Goal: Transaction & Acquisition: Purchase product/service

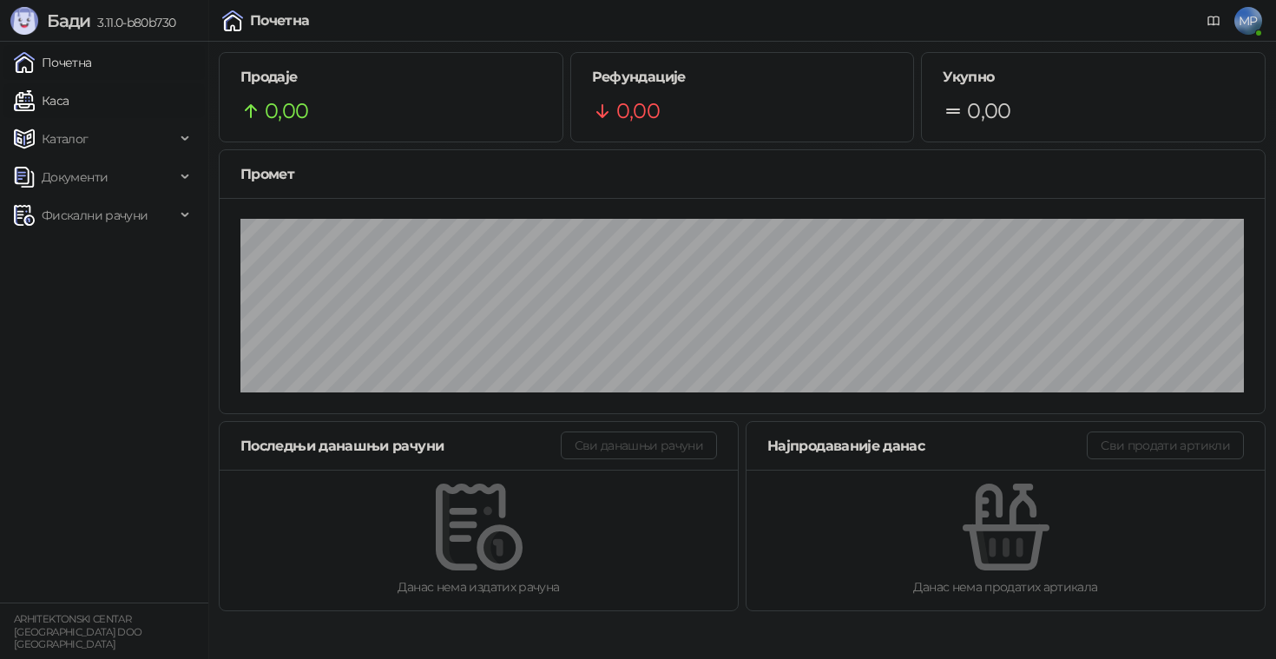
click at [69, 98] on link "Каса" at bounding box center [41, 100] width 55 height 35
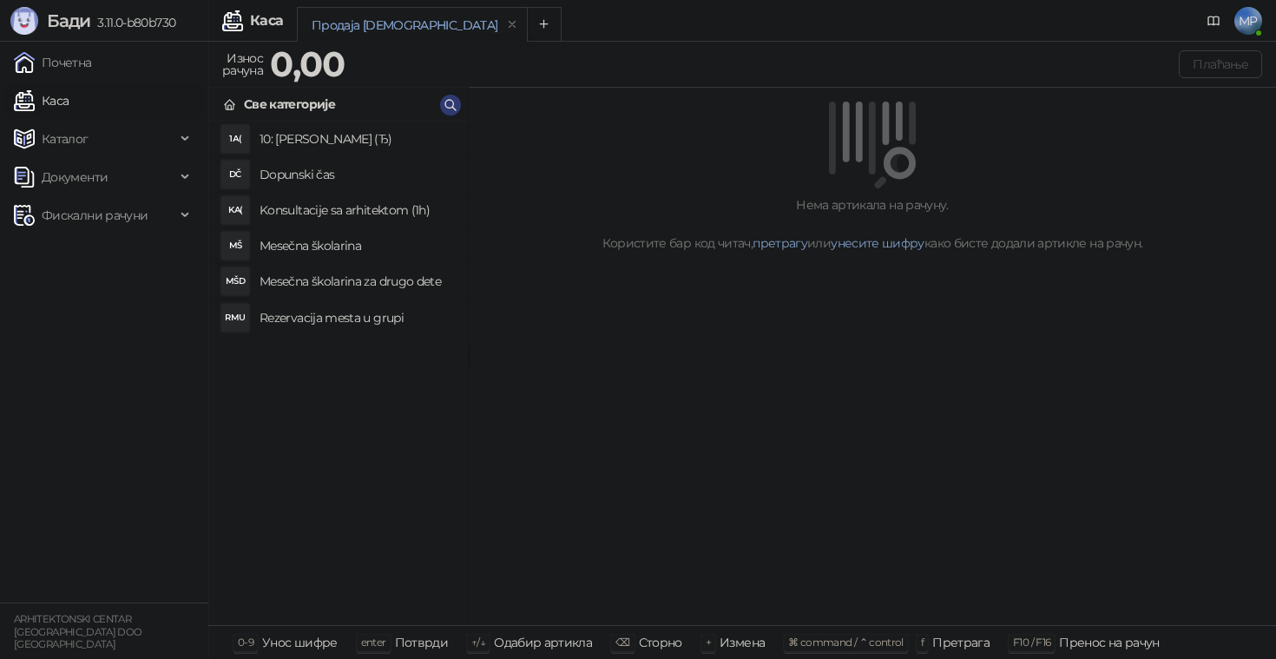
click at [370, 316] on h4 "Rezervacija mesta u grupi" at bounding box center [356, 318] width 194 height 28
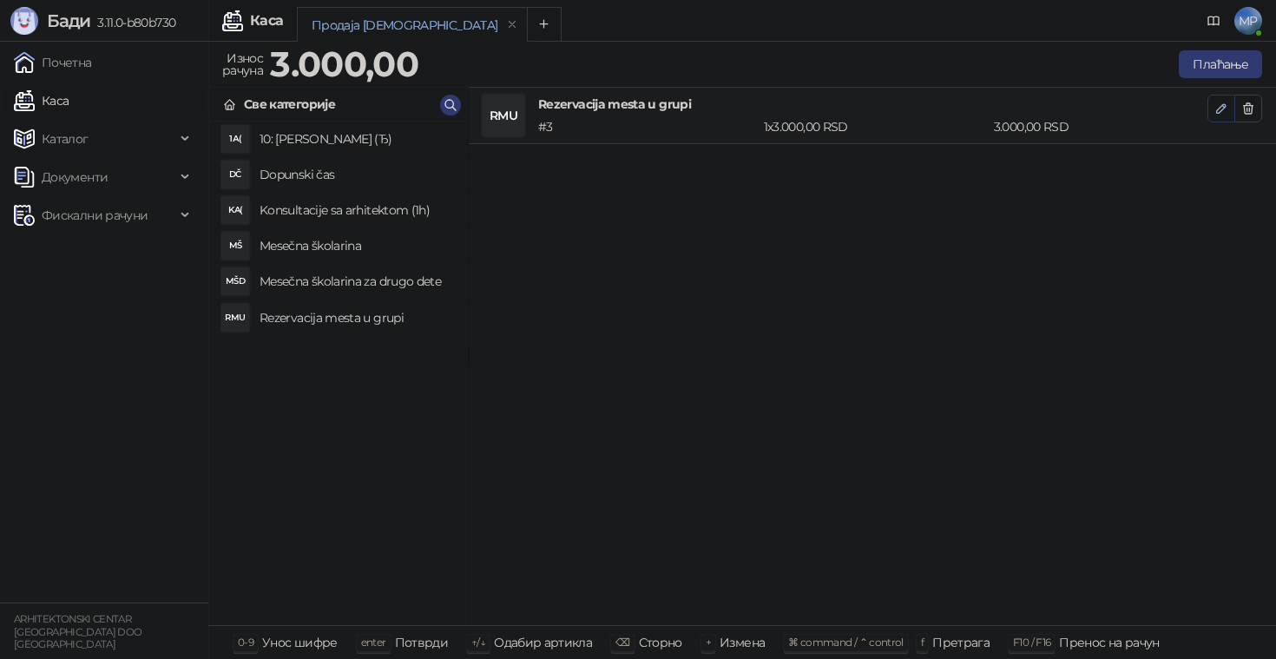
click at [1222, 107] on icon "button" at bounding box center [1221, 109] width 14 height 14
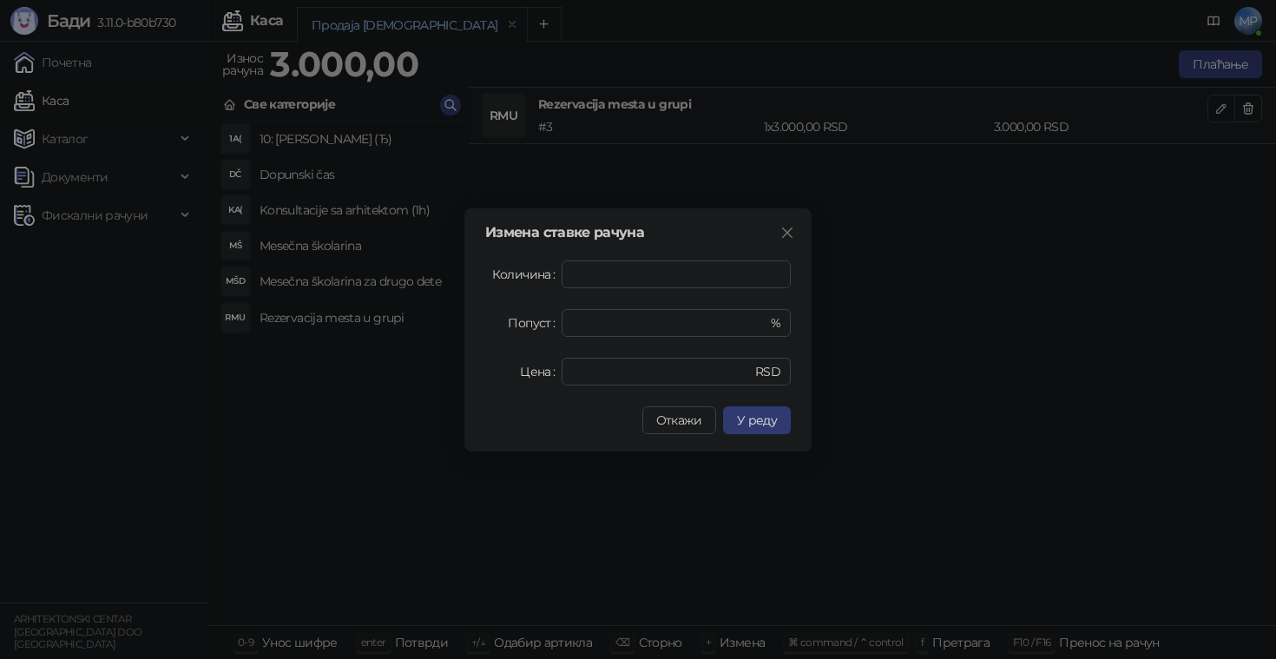
type input "*"
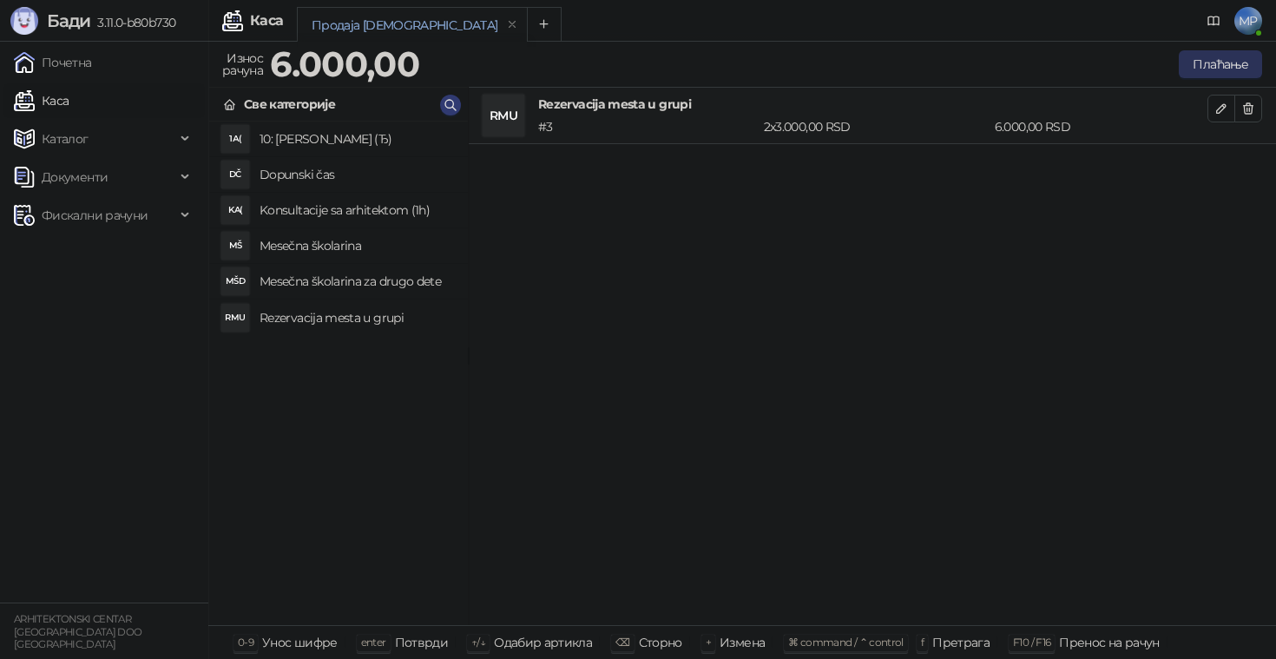
click at [1232, 69] on button "Плаћање" at bounding box center [1219, 64] width 83 height 28
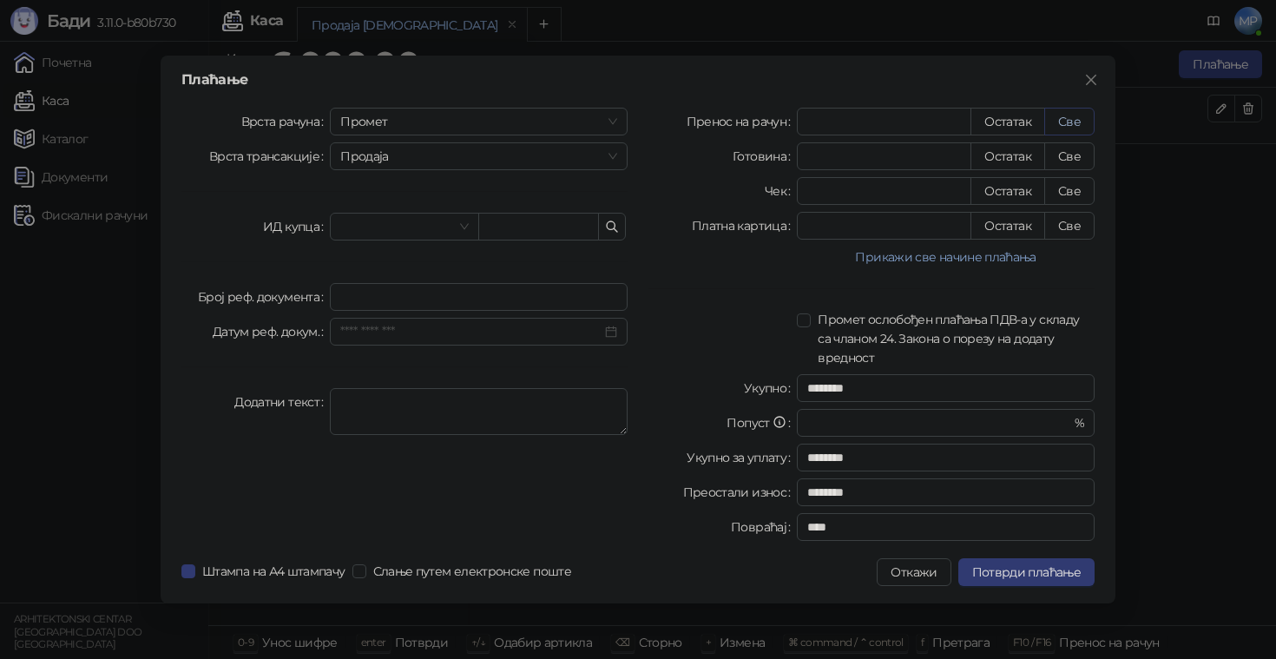
click at [1071, 124] on button "Све" at bounding box center [1069, 122] width 50 height 28
type input "****"
click at [1053, 572] on span "Потврди плаћање" at bounding box center [1026, 572] width 108 height 16
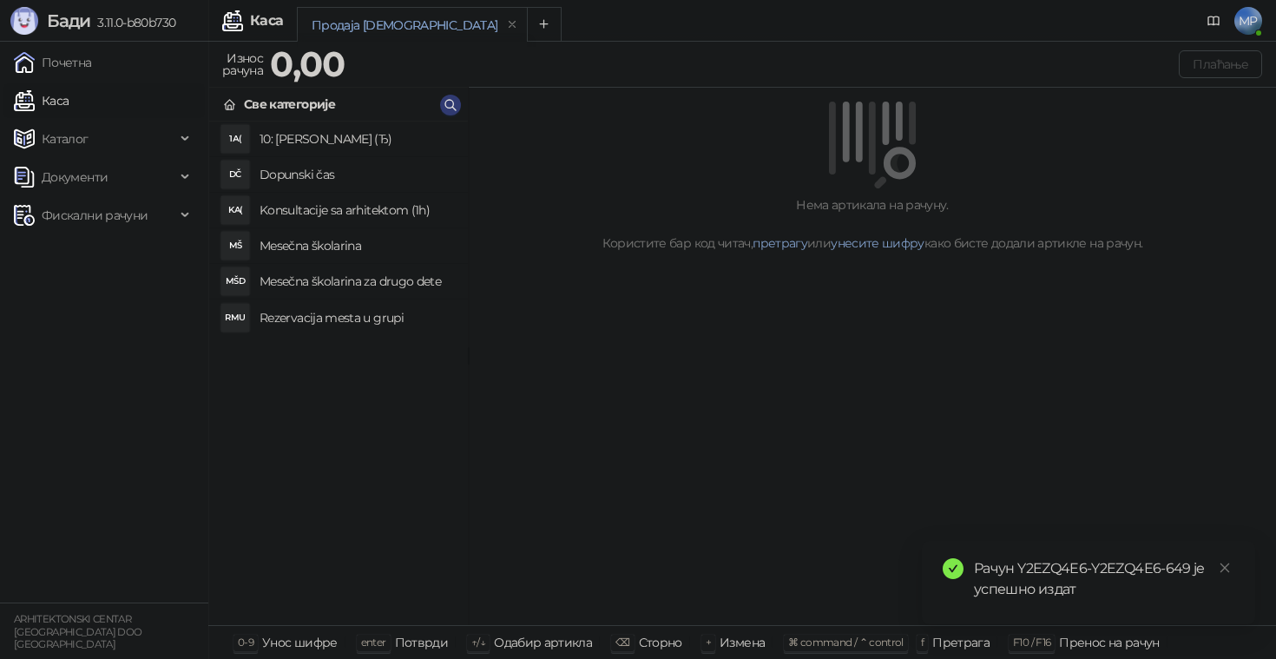
click at [360, 326] on h4 "Rezervacija mesta u grupi" at bounding box center [356, 318] width 194 height 28
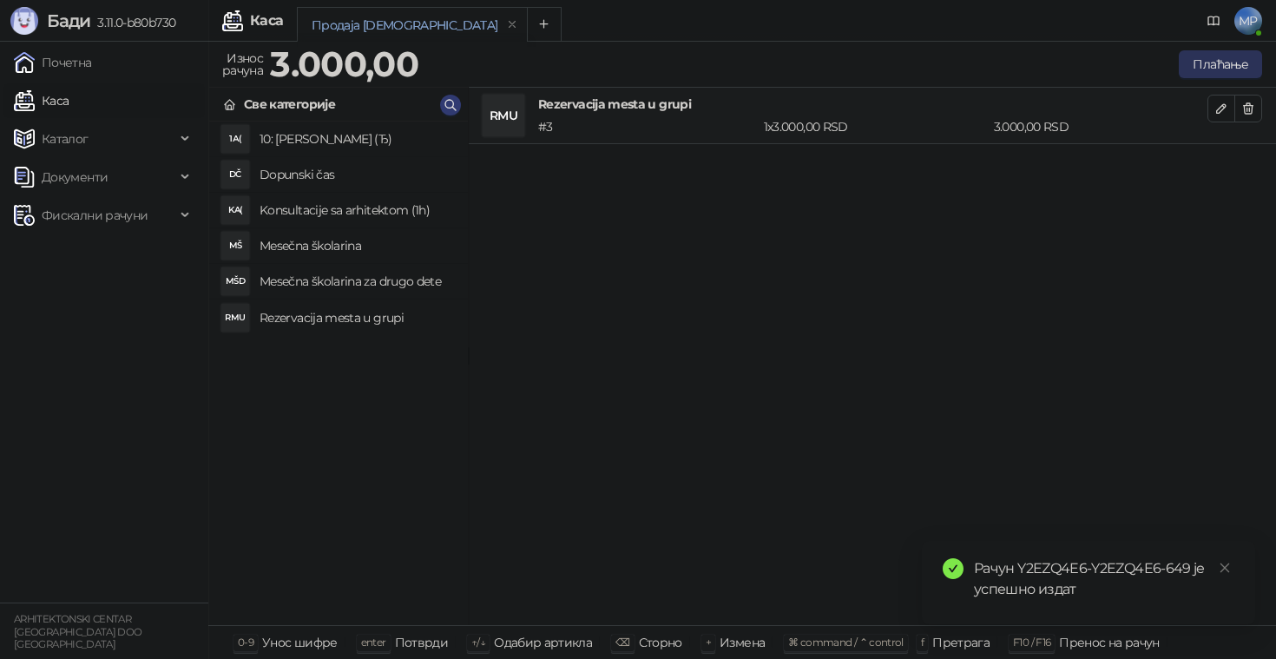
click at [1249, 59] on button "Плаћање" at bounding box center [1219, 64] width 83 height 28
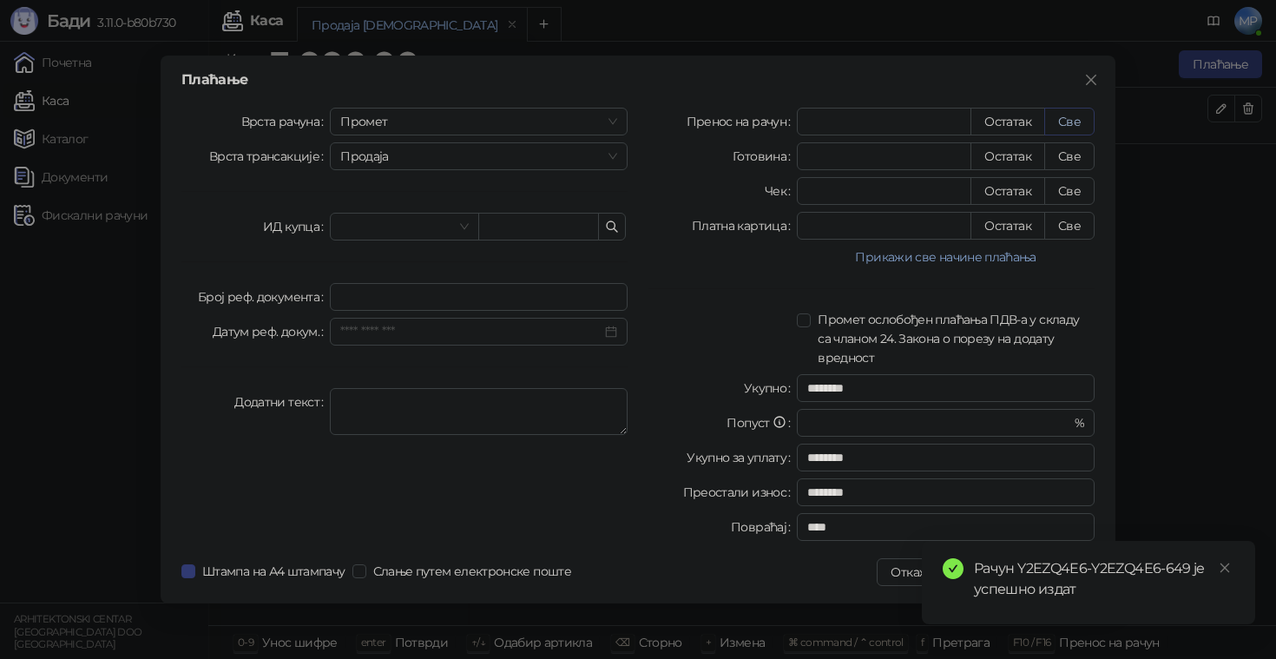
click at [1066, 121] on button "Све" at bounding box center [1069, 122] width 50 height 28
type input "****"
click at [1228, 562] on icon "close" at bounding box center [1224, 567] width 12 height 12
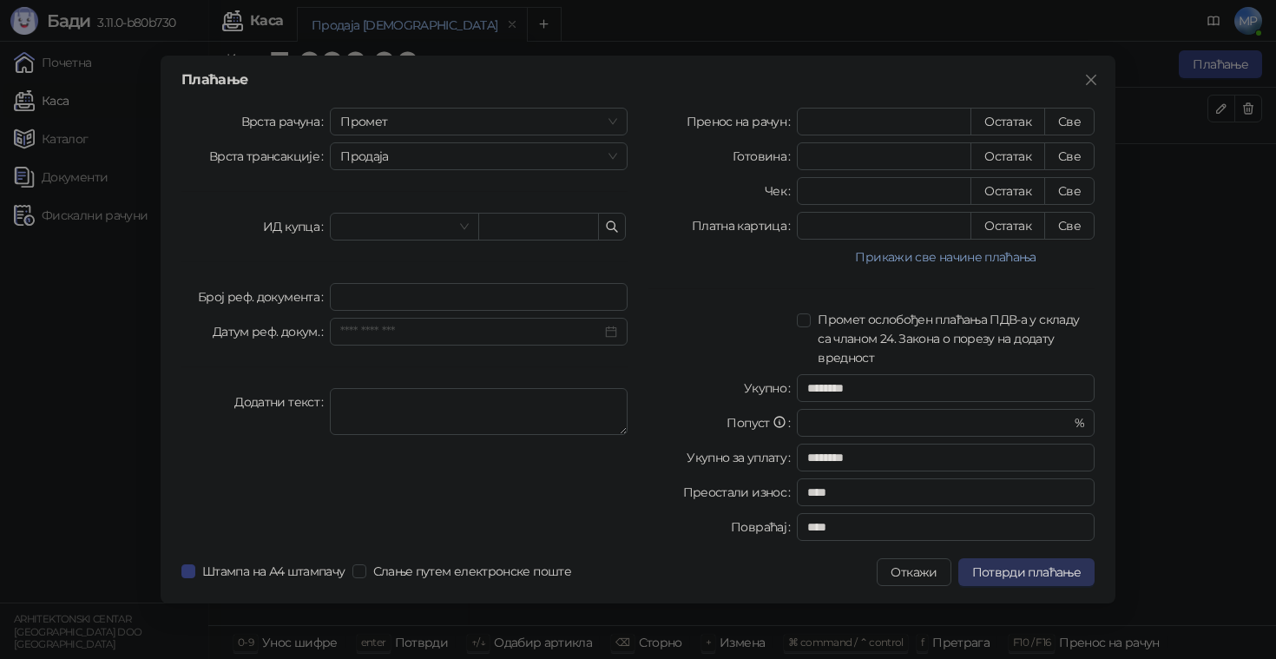
click at [1057, 574] on span "Потврди плаћање" at bounding box center [1026, 572] width 108 height 16
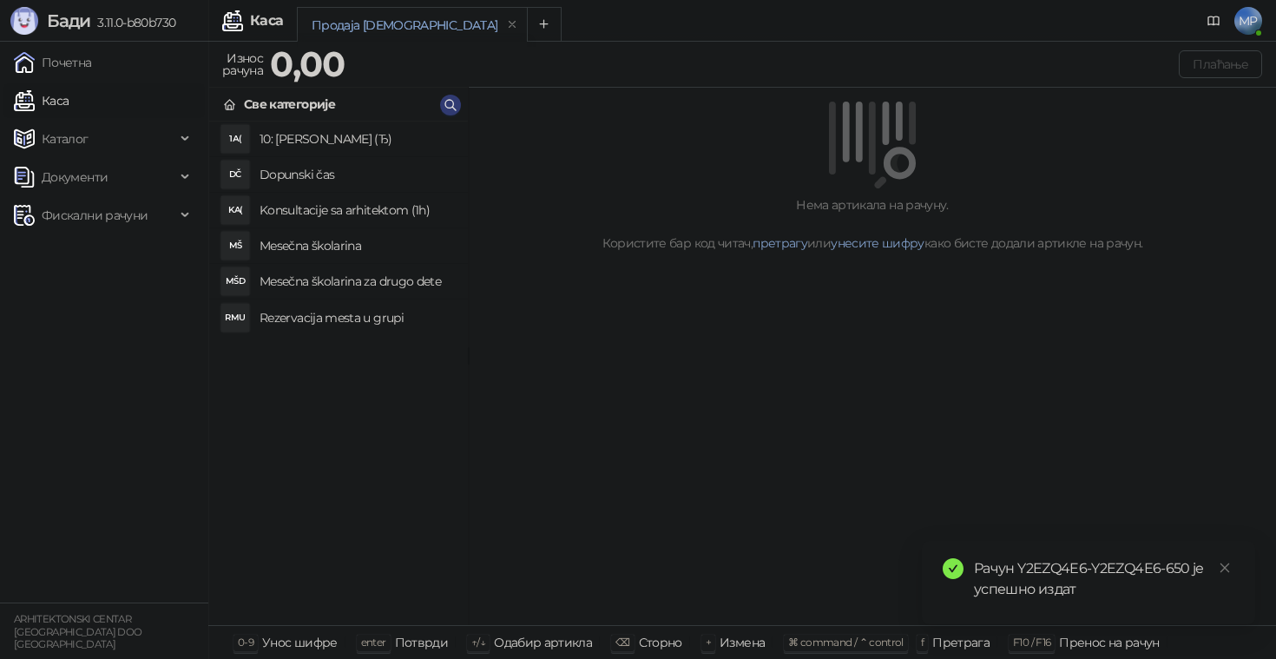
drag, startPoint x: 328, startPoint y: 251, endPoint x: 342, endPoint y: 243, distance: 15.9
click at [329, 251] on h4 "Mesečna školarina" at bounding box center [356, 246] width 194 height 28
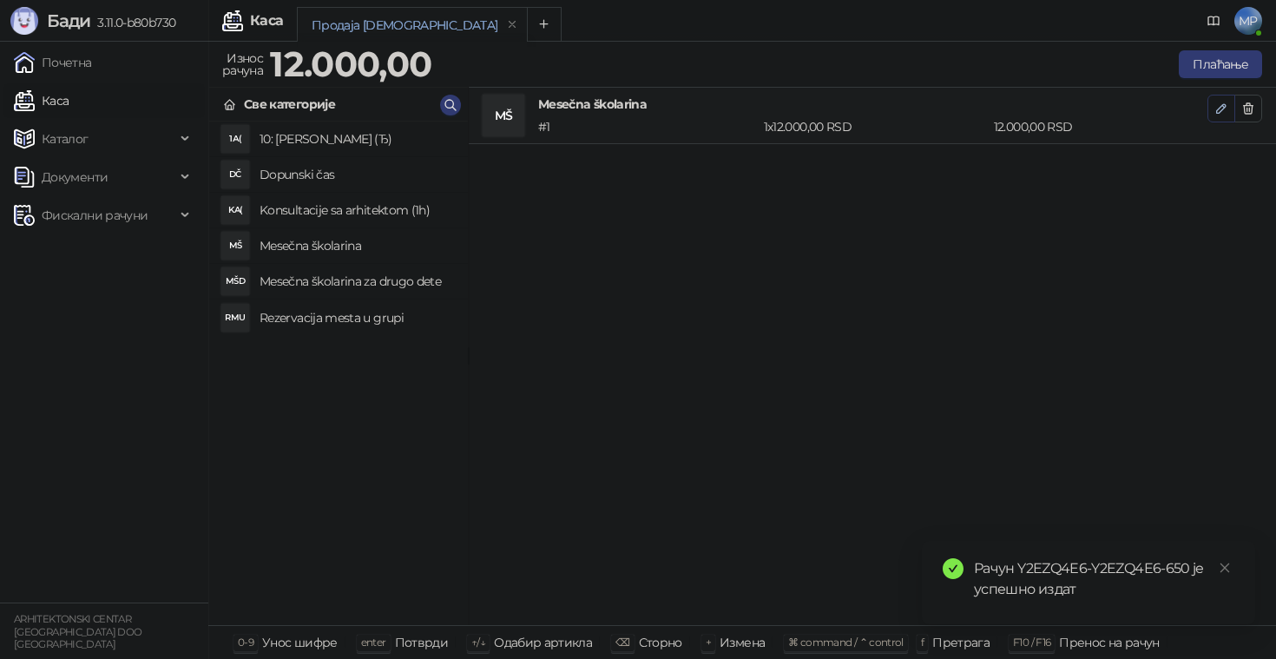
click at [1224, 104] on icon "button" at bounding box center [1221, 108] width 9 height 9
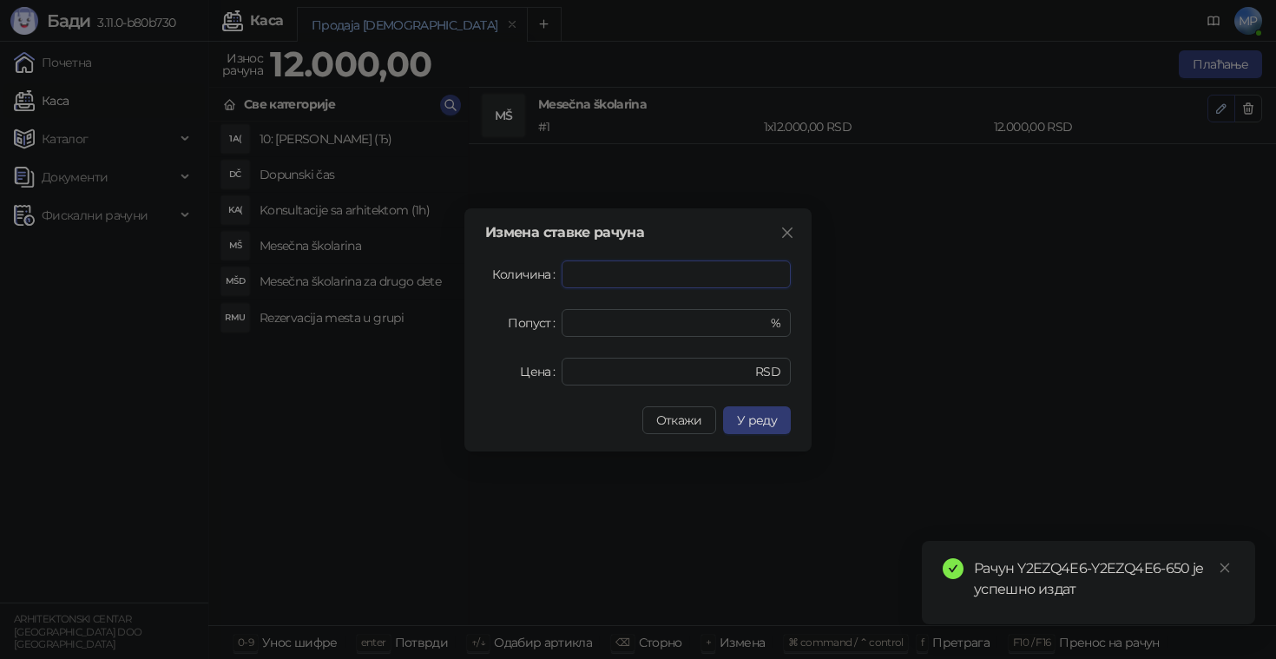
type input "*"
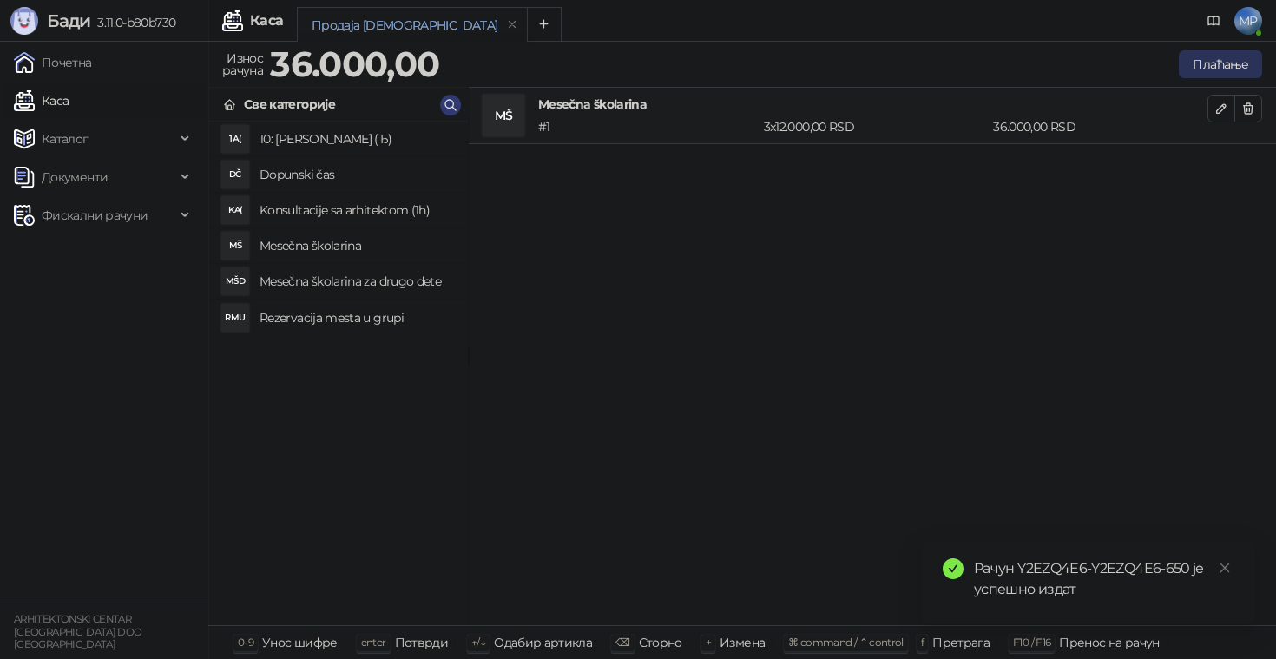
click at [1217, 72] on button "Плаћање" at bounding box center [1219, 64] width 83 height 28
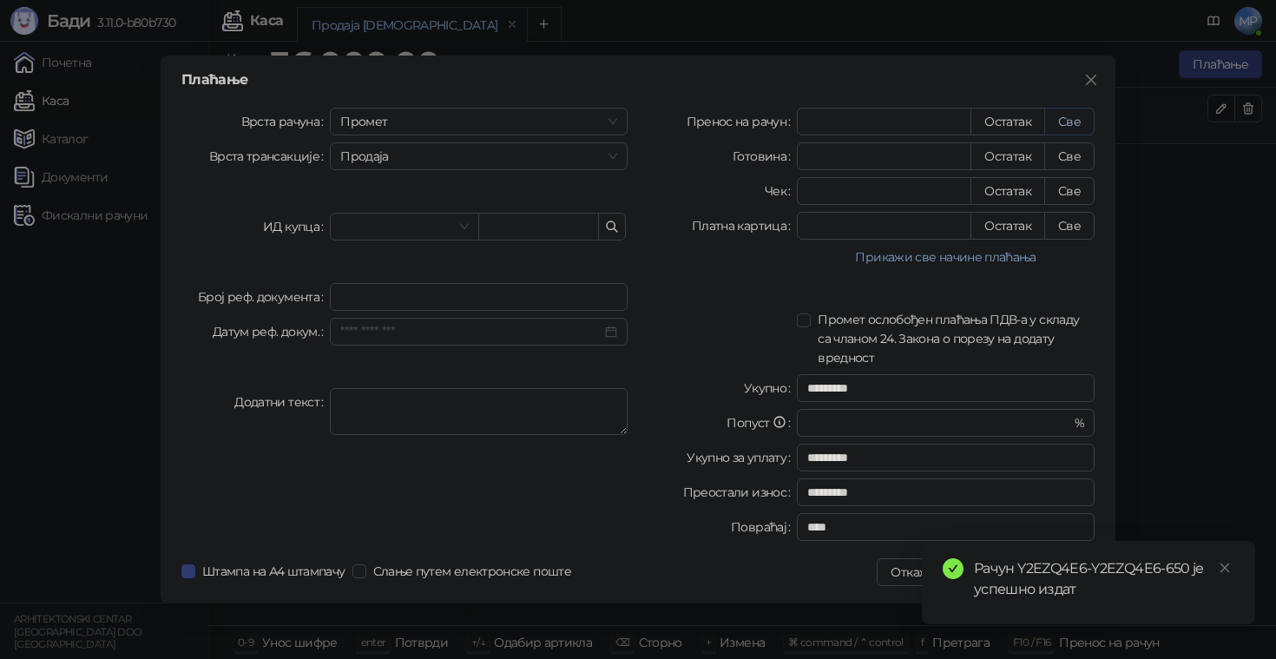
click at [1080, 125] on button "Све" at bounding box center [1069, 122] width 50 height 28
type input "*****"
type input "****"
click at [1227, 568] on icon "close" at bounding box center [1224, 567] width 12 height 12
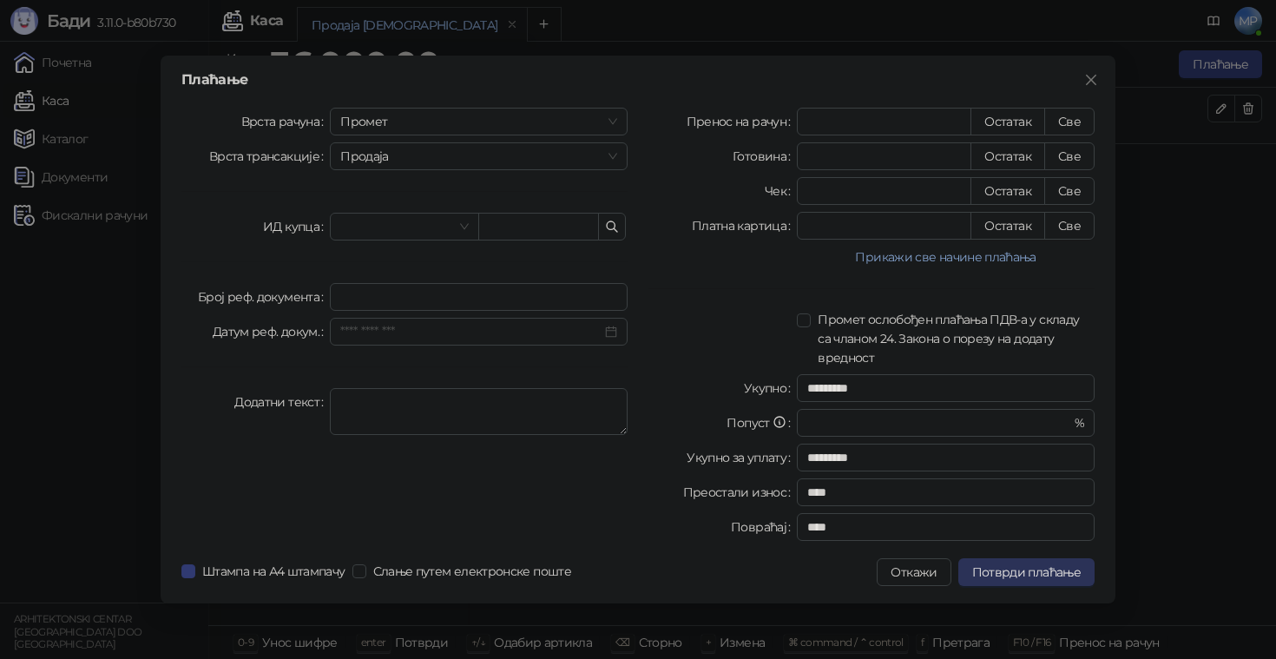
click at [1024, 572] on span "Потврди плаћање" at bounding box center [1026, 572] width 108 height 16
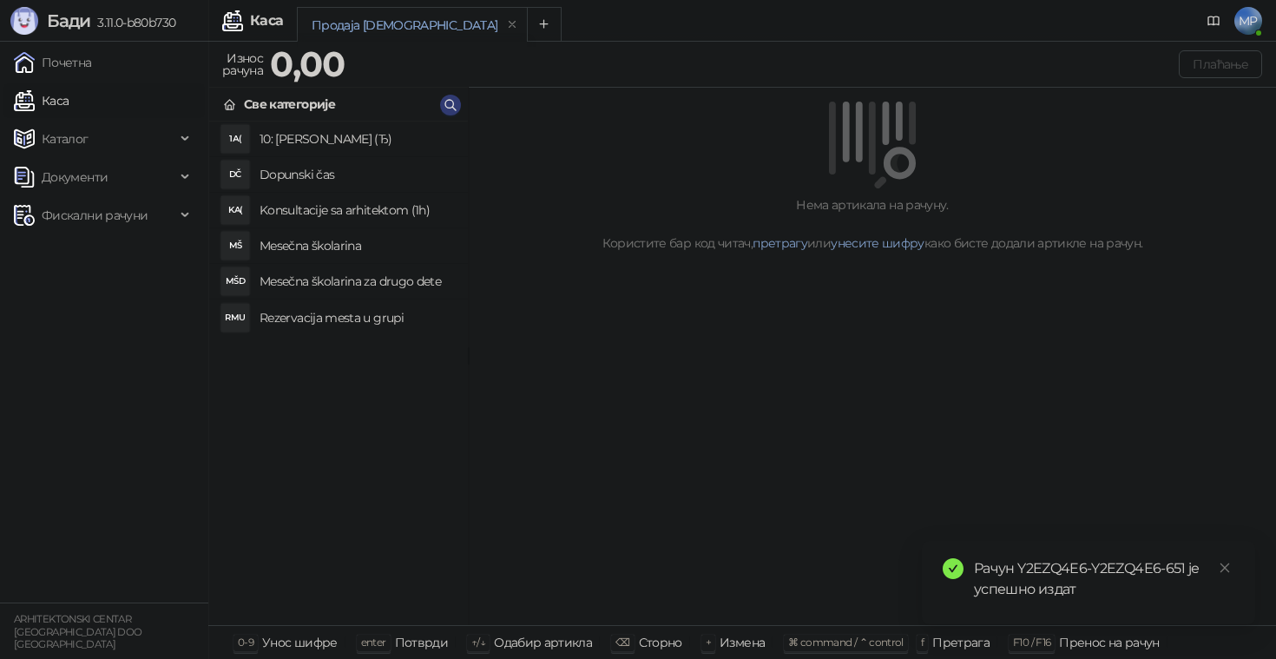
click at [397, 320] on h4 "Rezervacija mesta u grupi" at bounding box center [356, 318] width 194 height 28
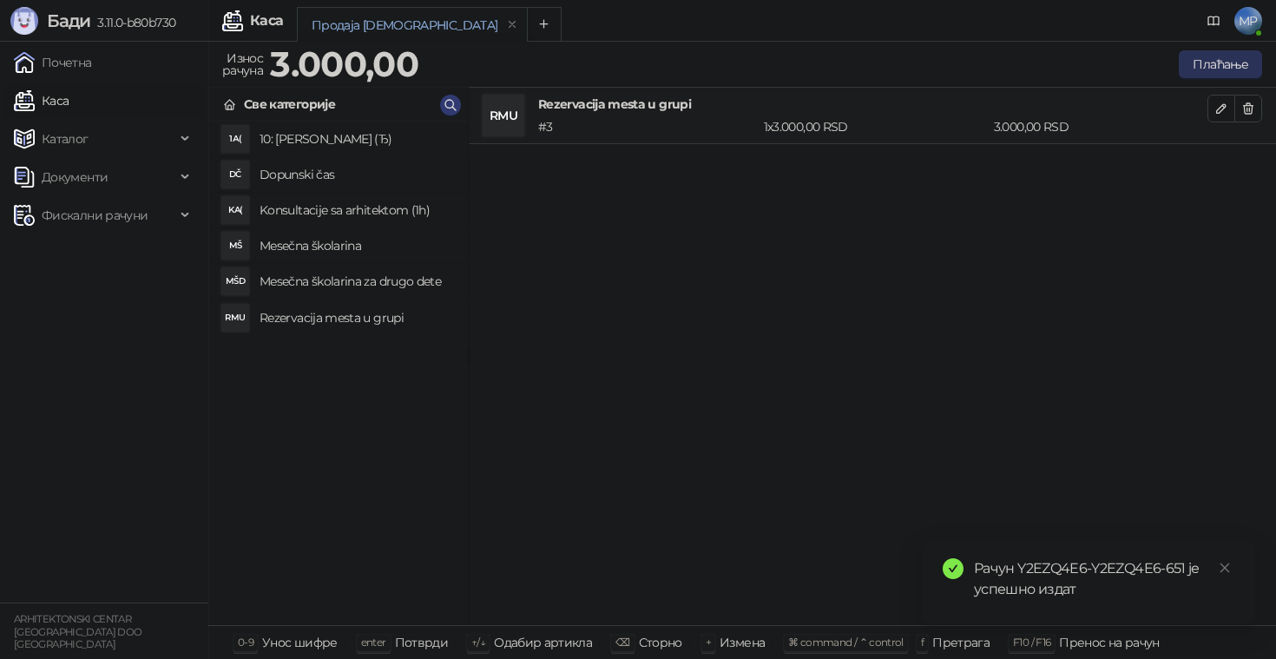
click at [1203, 65] on button "Плаћање" at bounding box center [1219, 64] width 83 height 28
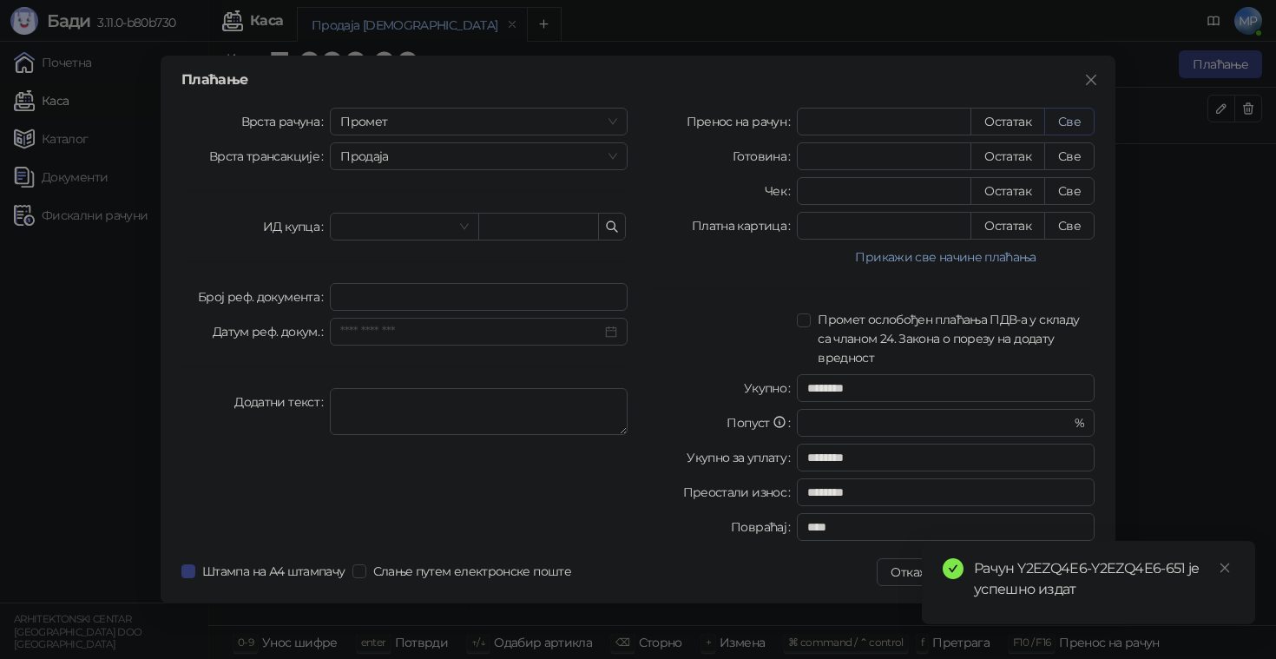
click at [1079, 125] on button "Све" at bounding box center [1069, 122] width 50 height 28
click at [1224, 567] on icon "close" at bounding box center [1225, 568] width 10 height 10
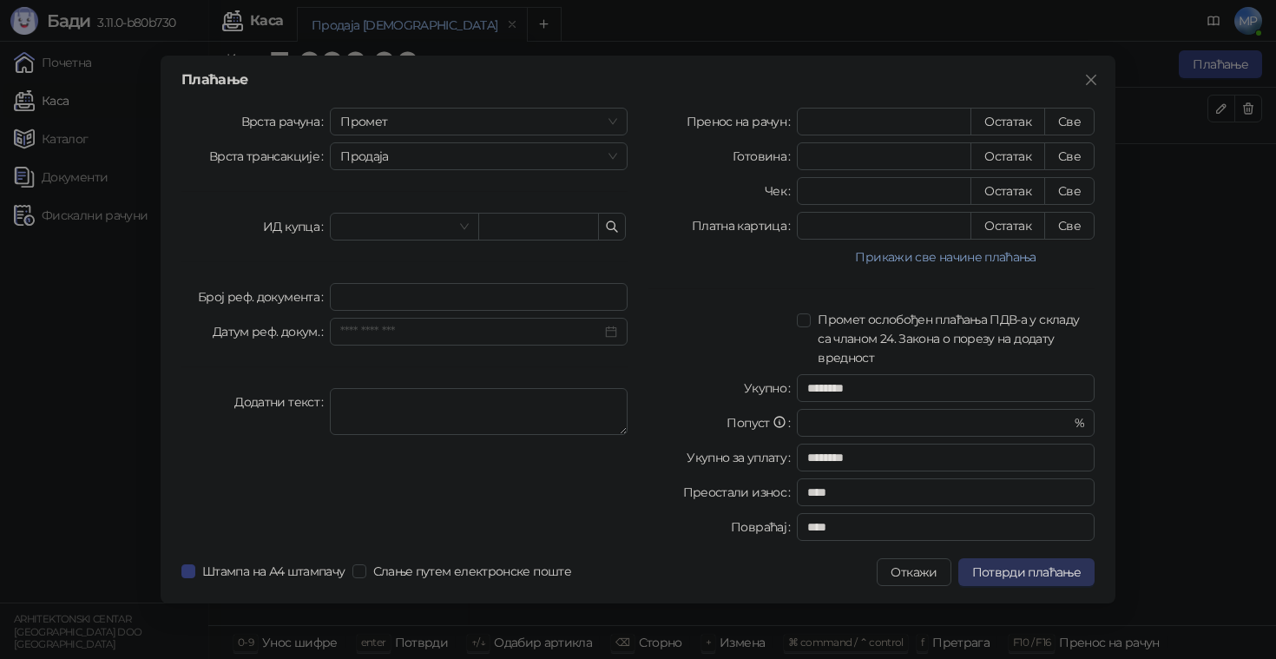
click at [1050, 581] on button "Потврди плаћање" at bounding box center [1026, 572] width 136 height 28
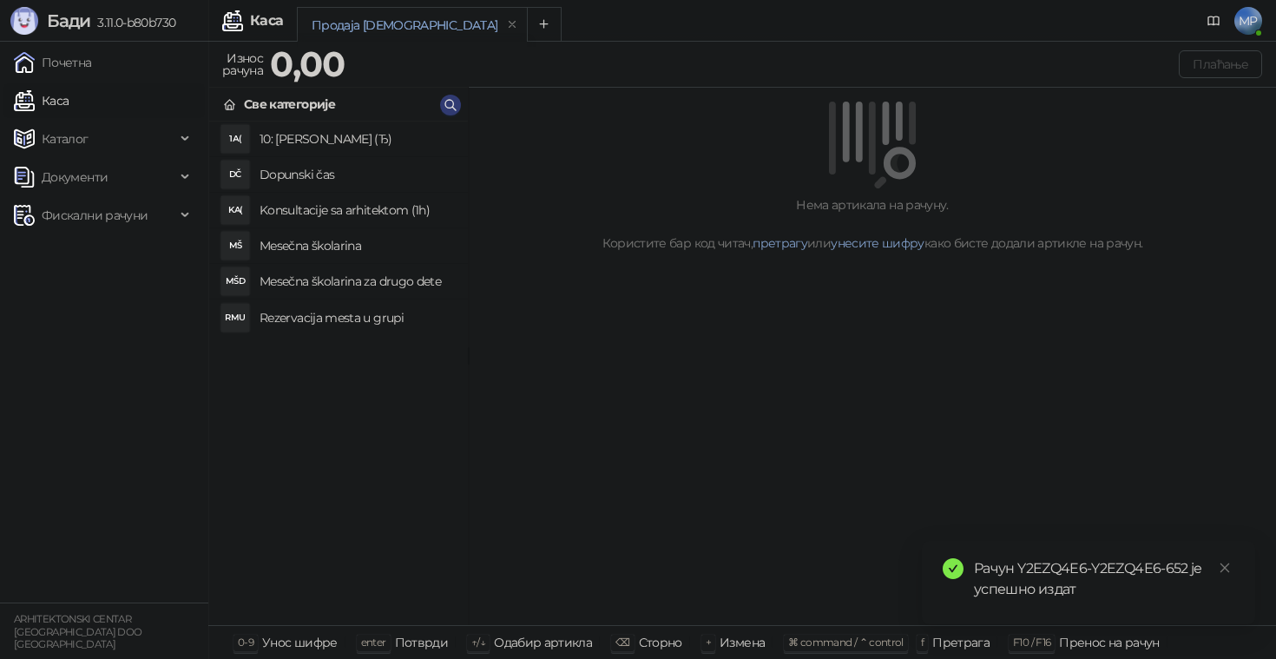
click at [358, 253] on h4 "Mesečna školarina" at bounding box center [356, 246] width 194 height 28
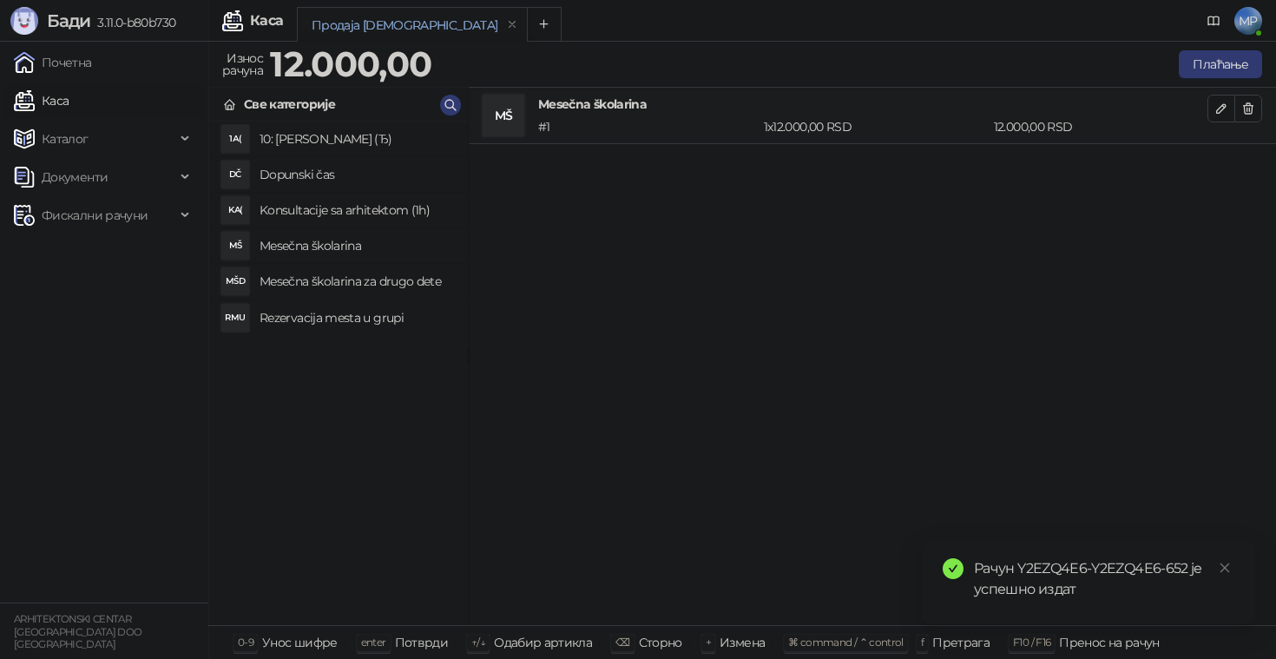
click at [364, 317] on h4 "Rezervacija mesta u grupi" at bounding box center [356, 318] width 194 height 28
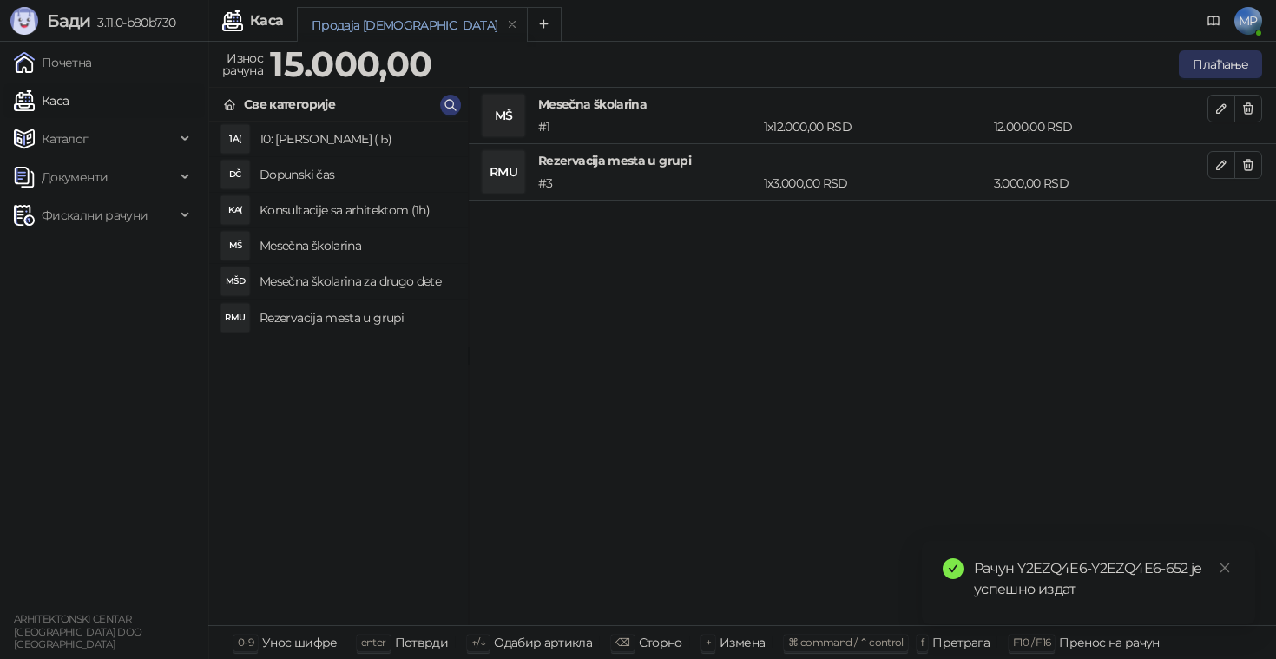
click at [1218, 63] on button "Плаћање" at bounding box center [1219, 64] width 83 height 28
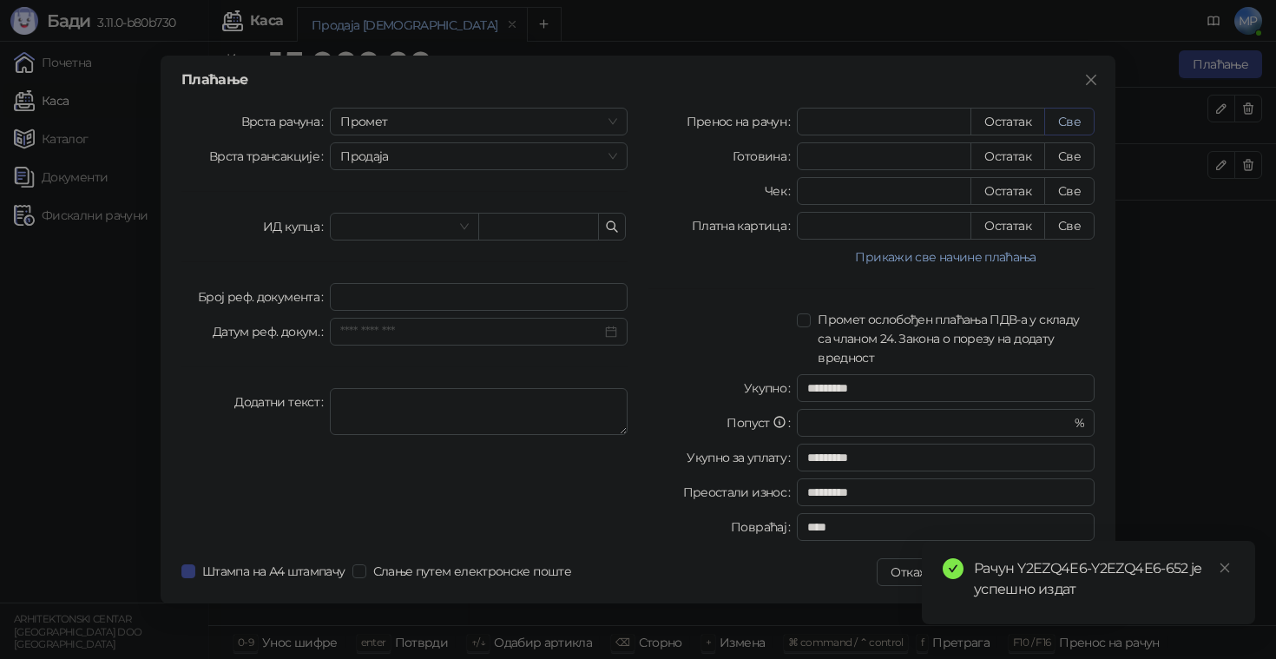
drag, startPoint x: 1064, startPoint y: 135, endPoint x: 1067, endPoint y: 121, distance: 14.3
click at [1064, 135] on button "Све" at bounding box center [1069, 122] width 50 height 28
click at [1224, 561] on icon "close" at bounding box center [1224, 567] width 12 height 12
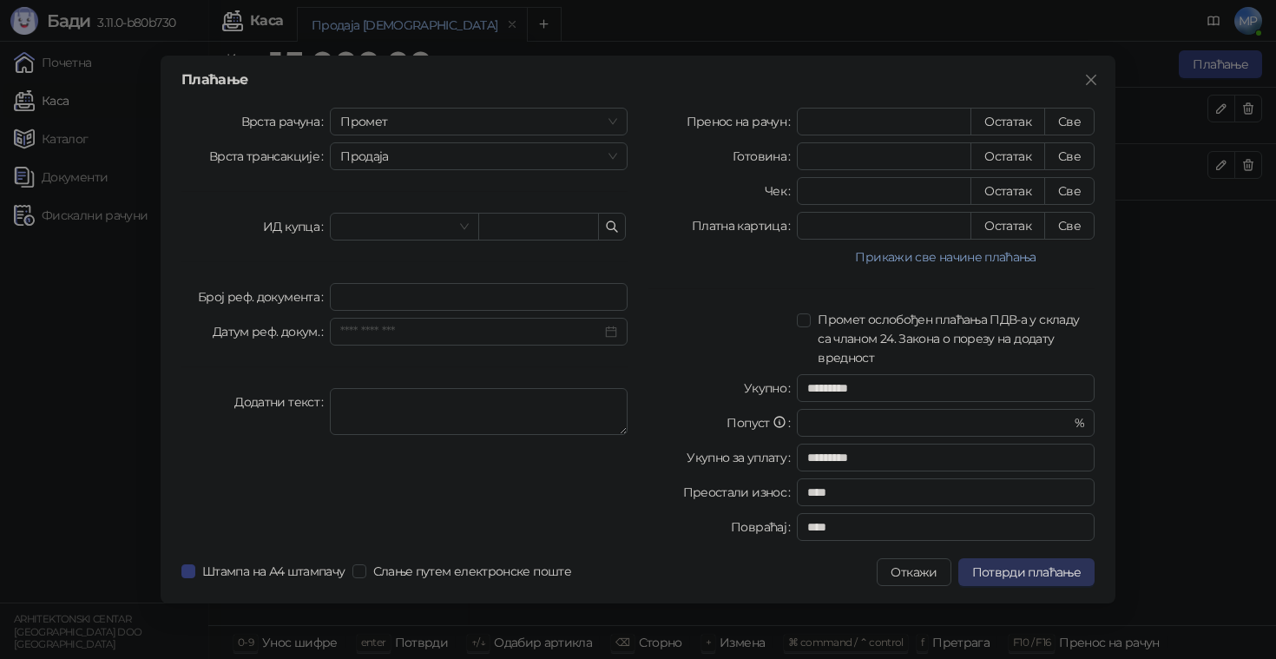
click at [1029, 568] on span "Потврди плаћање" at bounding box center [1026, 572] width 108 height 16
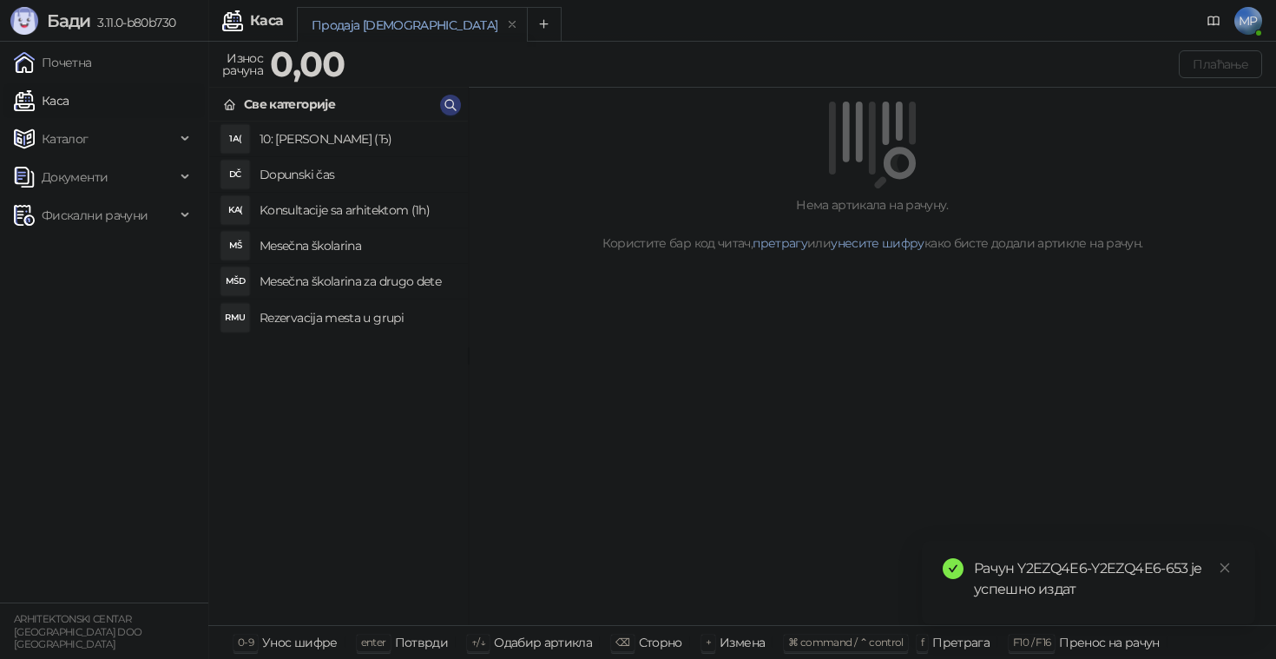
click at [363, 240] on h4 "Mesečna školarina" at bounding box center [356, 246] width 194 height 28
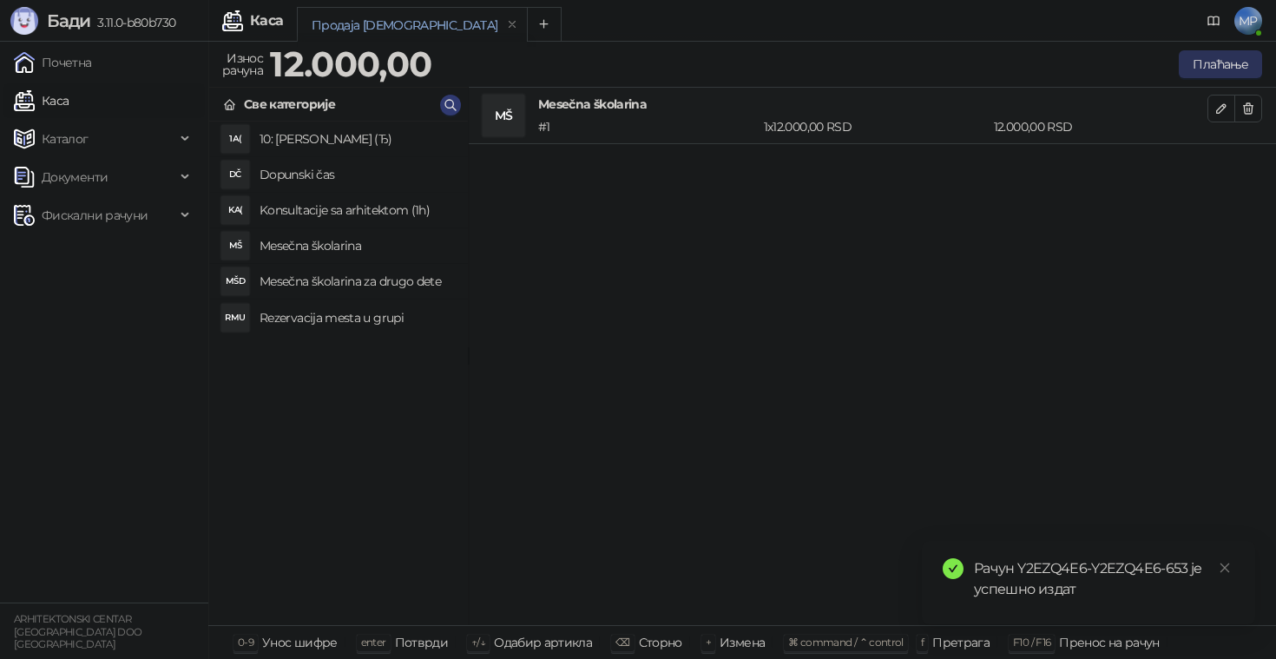
click at [1187, 68] on button "Плаћање" at bounding box center [1219, 64] width 83 height 28
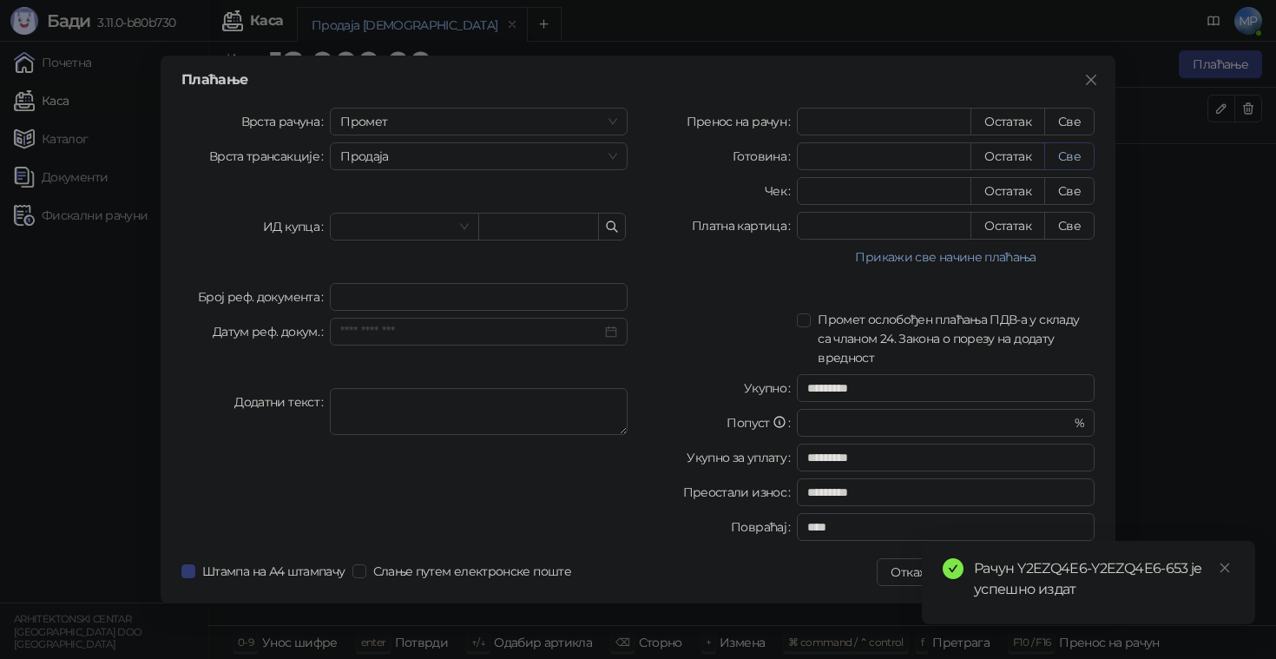
drag, startPoint x: 1065, startPoint y: 123, endPoint x: 1083, endPoint y: 162, distance: 43.1
click at [1065, 123] on button "Све" at bounding box center [1069, 122] width 50 height 28
click at [1230, 570] on link "Close" at bounding box center [1224, 567] width 19 height 19
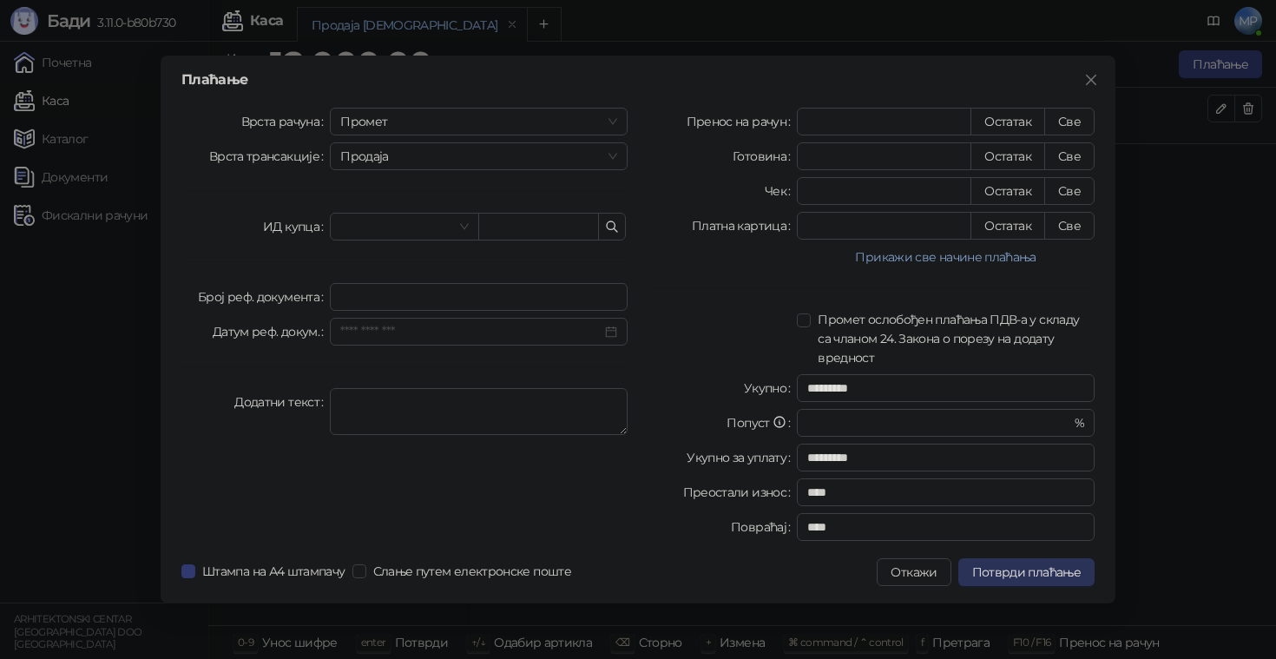
click at [1051, 576] on span "Потврди плаћање" at bounding box center [1026, 572] width 108 height 16
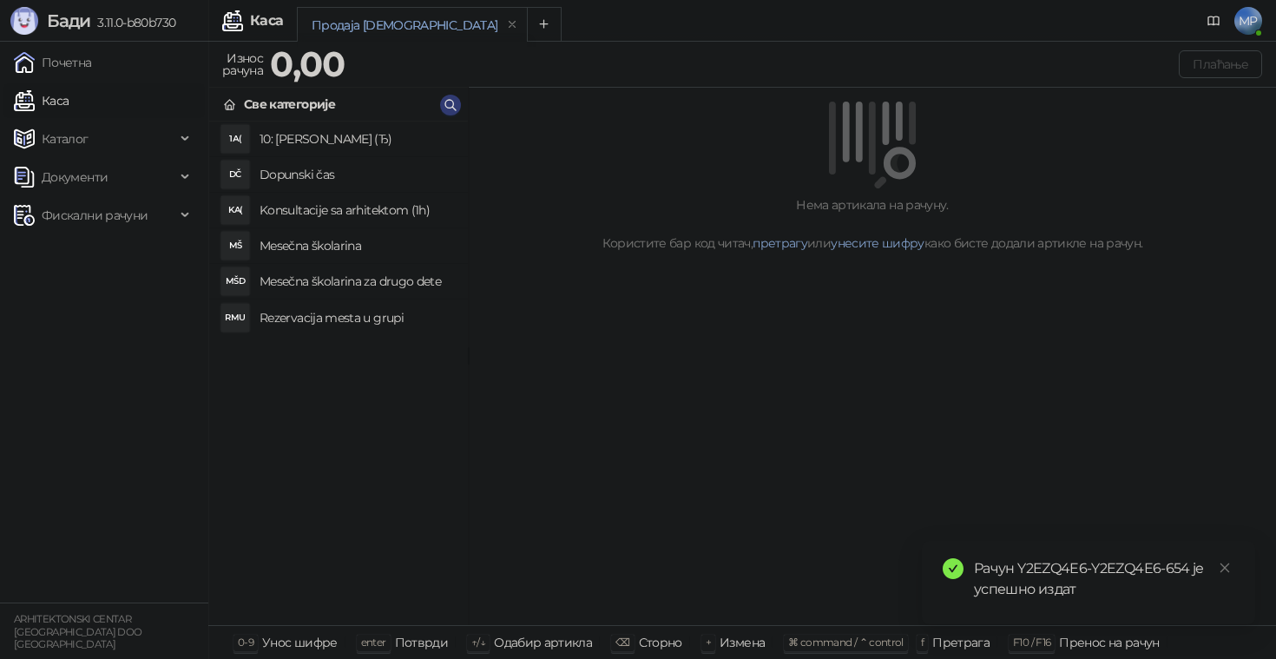
click at [349, 322] on h4 "Rezervacija mesta u grupi" at bounding box center [356, 318] width 194 height 28
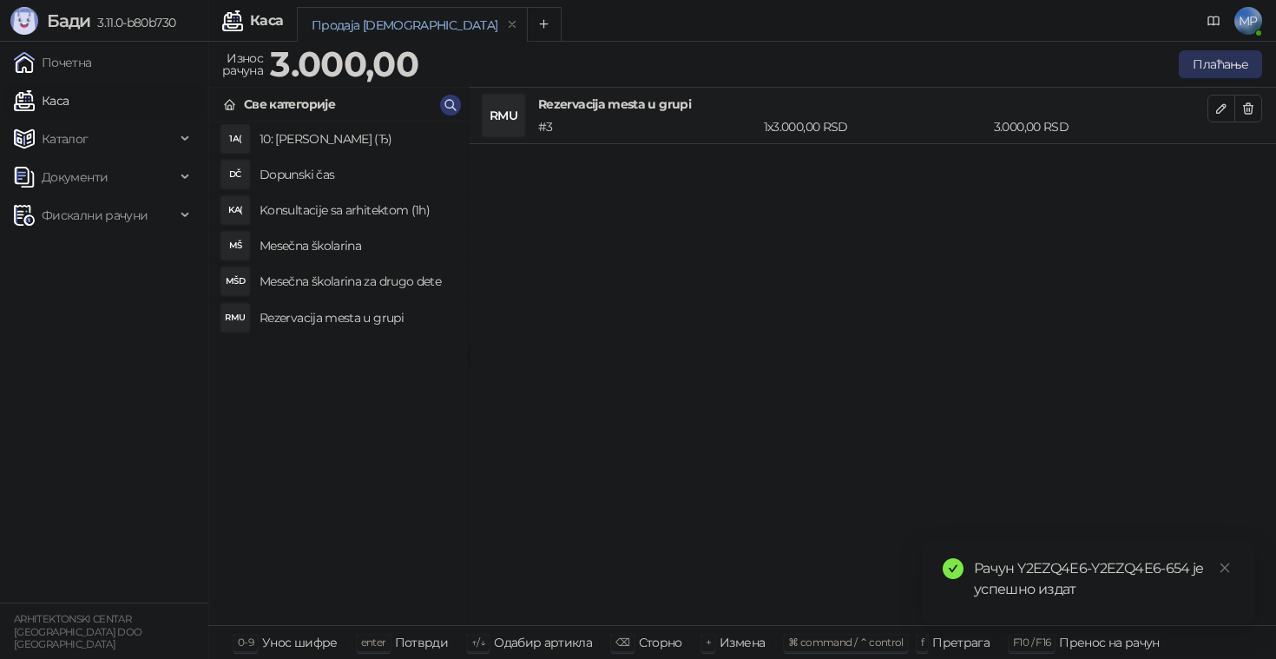
click at [1239, 59] on button "Плаћање" at bounding box center [1219, 64] width 83 height 28
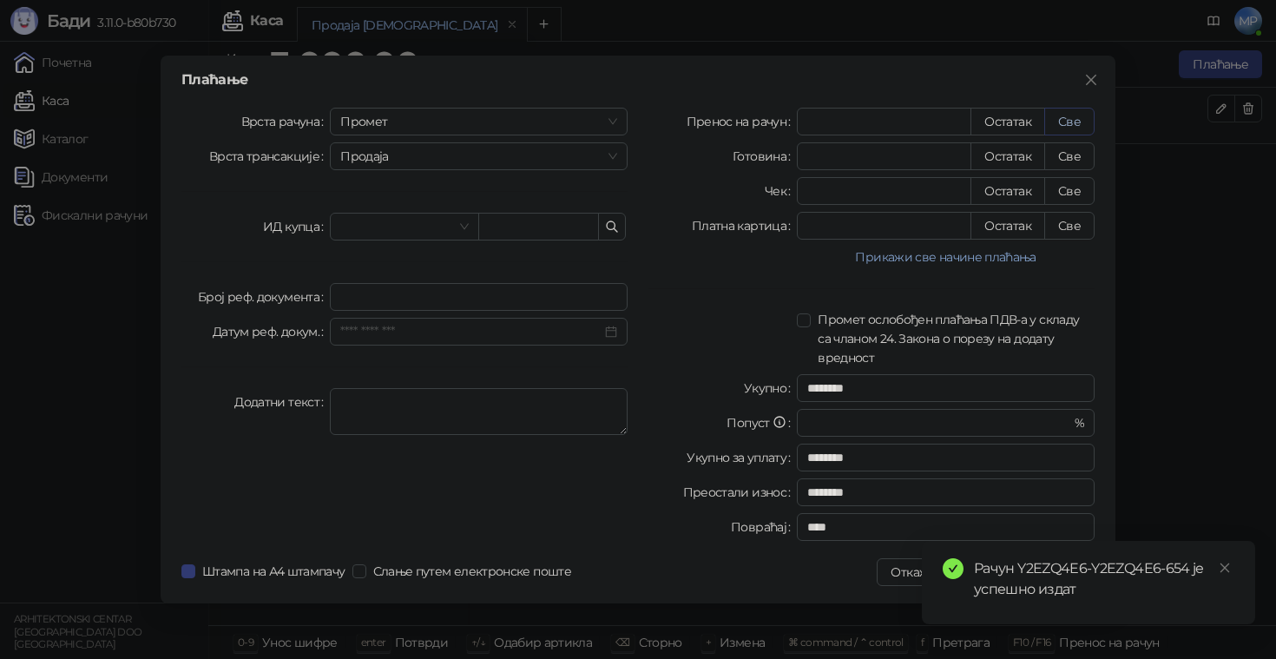
click at [1061, 118] on button "Све" at bounding box center [1069, 122] width 50 height 28
click at [1222, 565] on icon "close" at bounding box center [1225, 568] width 10 height 10
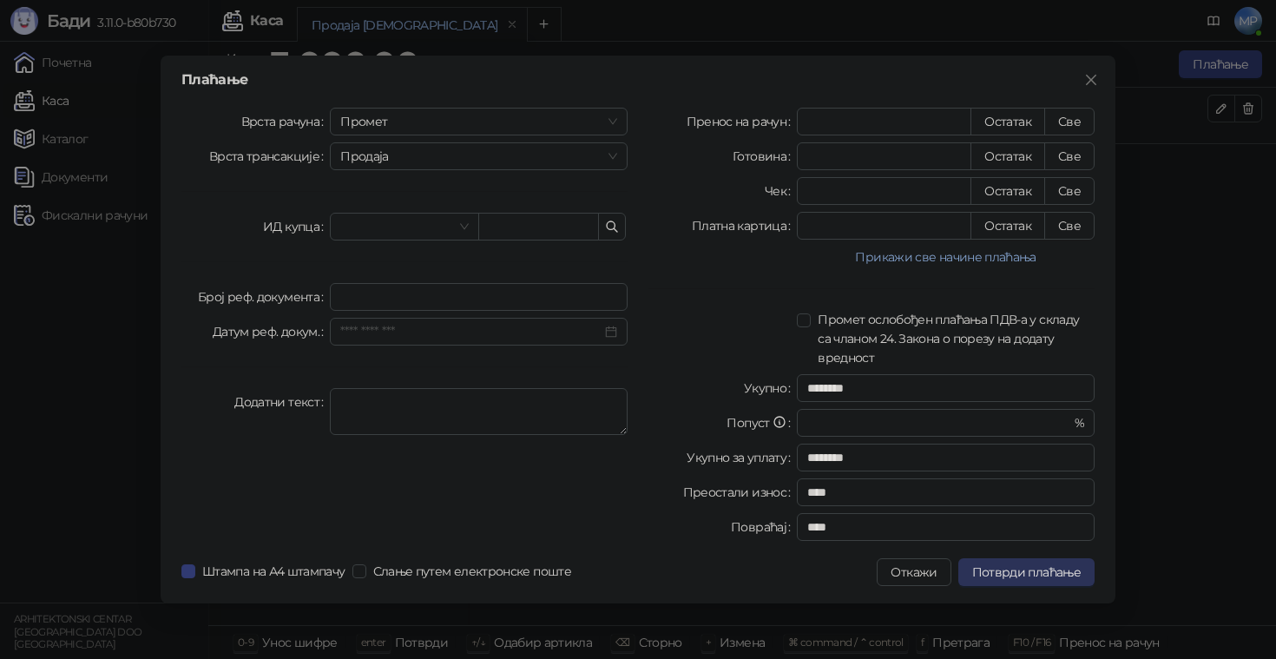
click at [1040, 571] on span "Потврди плаћање" at bounding box center [1026, 572] width 108 height 16
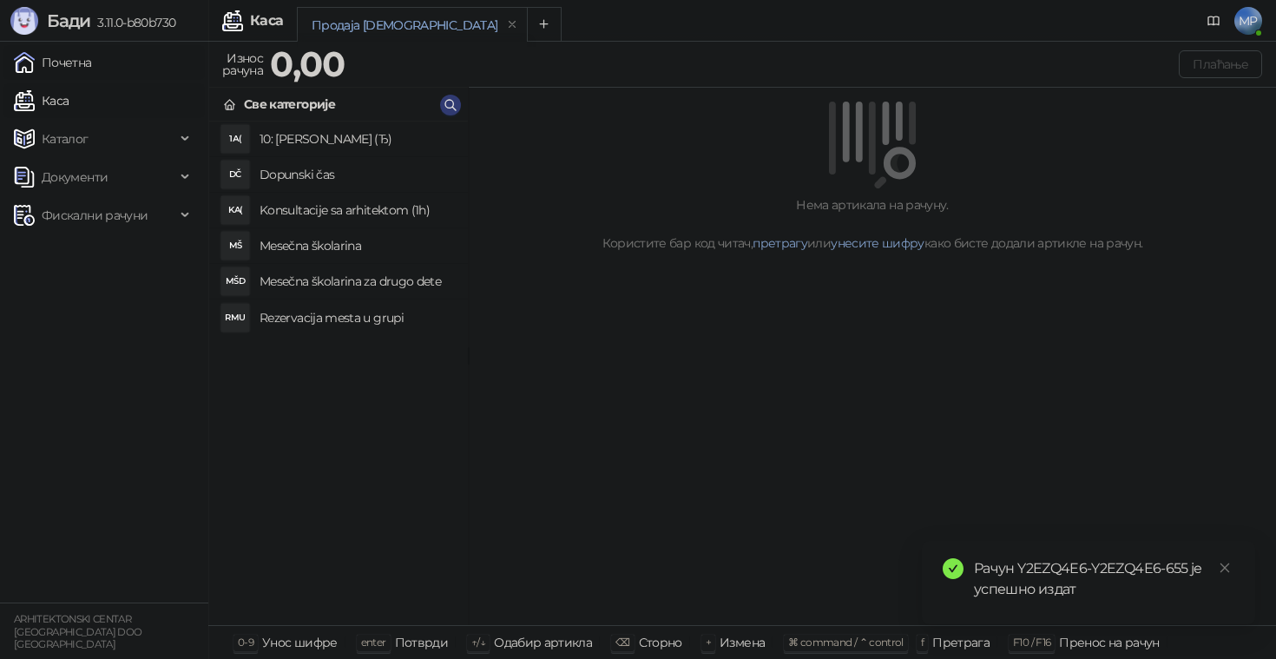
click at [92, 59] on link "Почетна" at bounding box center [53, 62] width 78 height 35
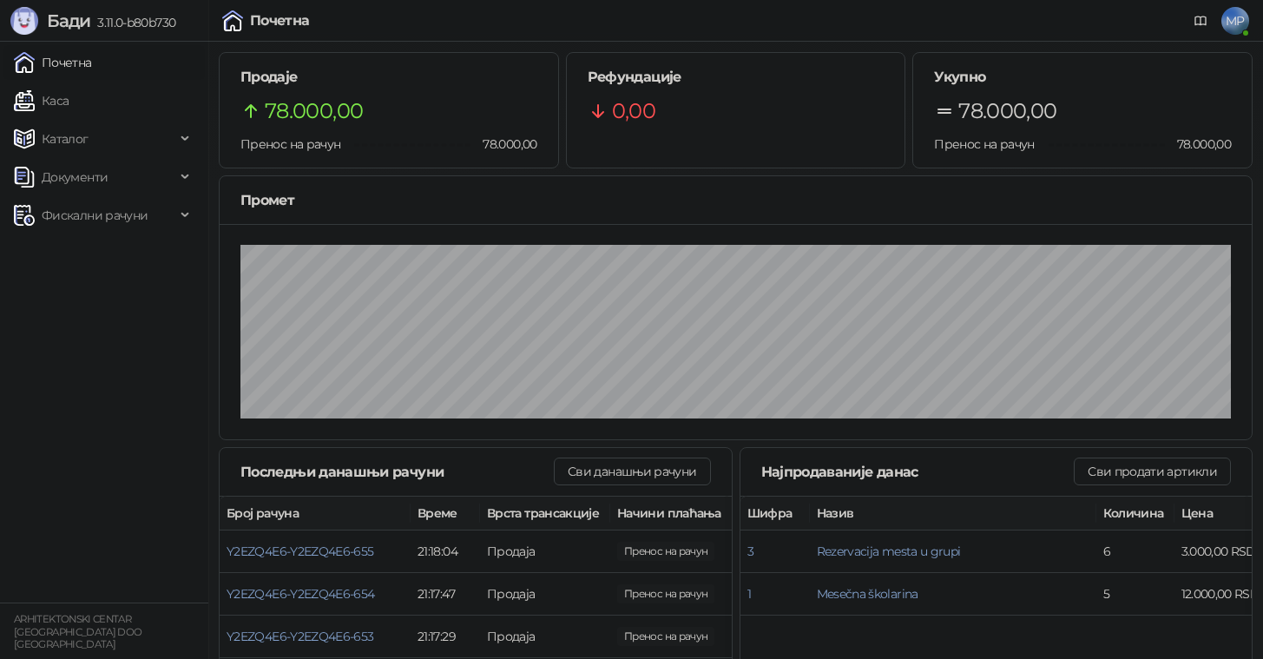
click at [92, 59] on link "Почетна" at bounding box center [53, 62] width 78 height 35
